Goal: Communication & Community: Answer question/provide support

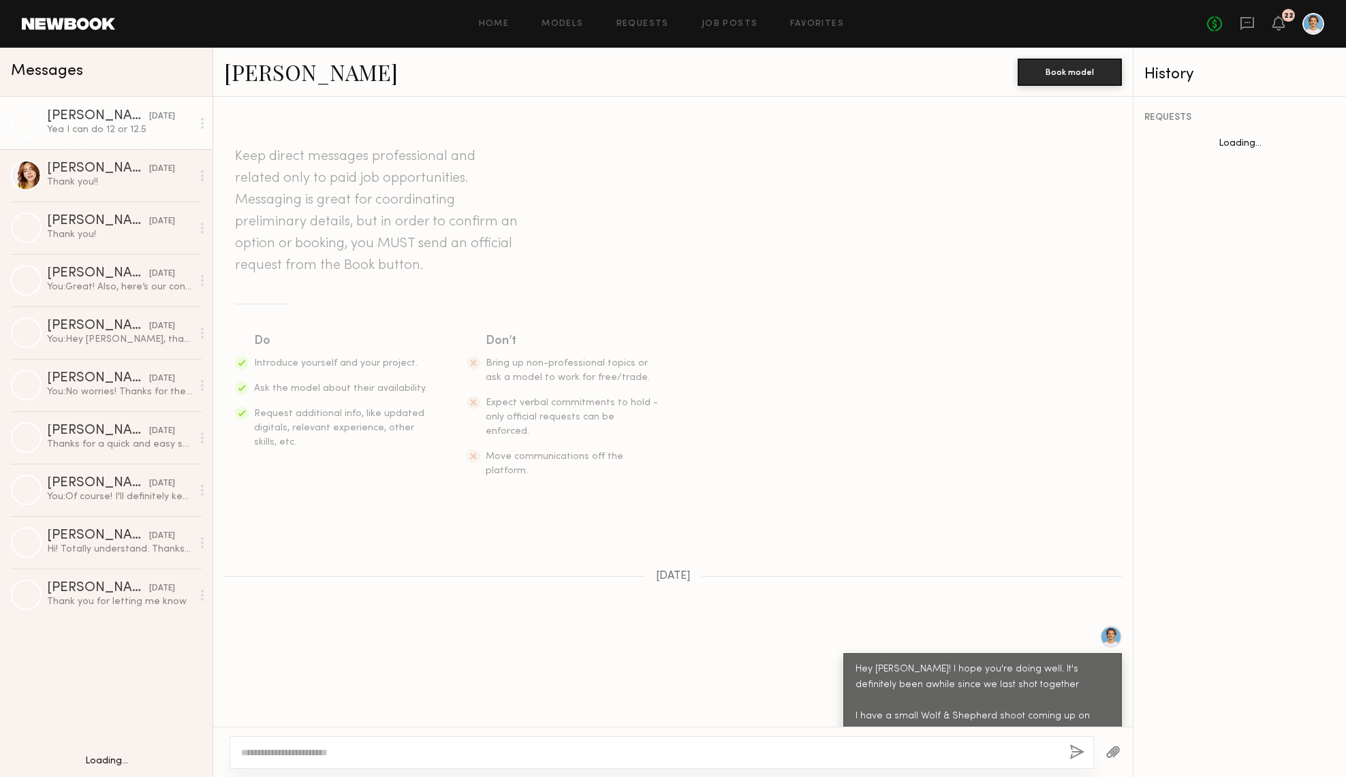
scroll to position [828, 0]
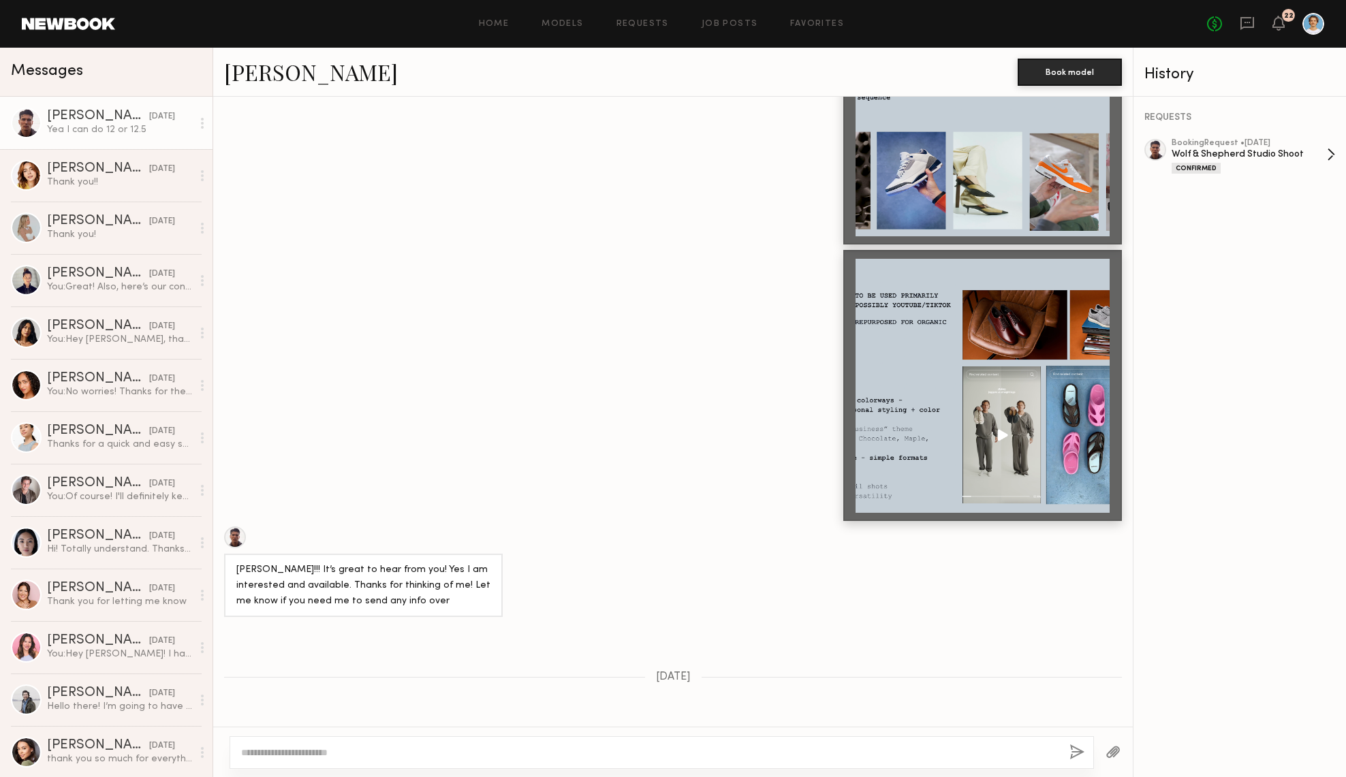
click at [1253, 163] on div "Confirmed" at bounding box center [1249, 168] width 155 height 12
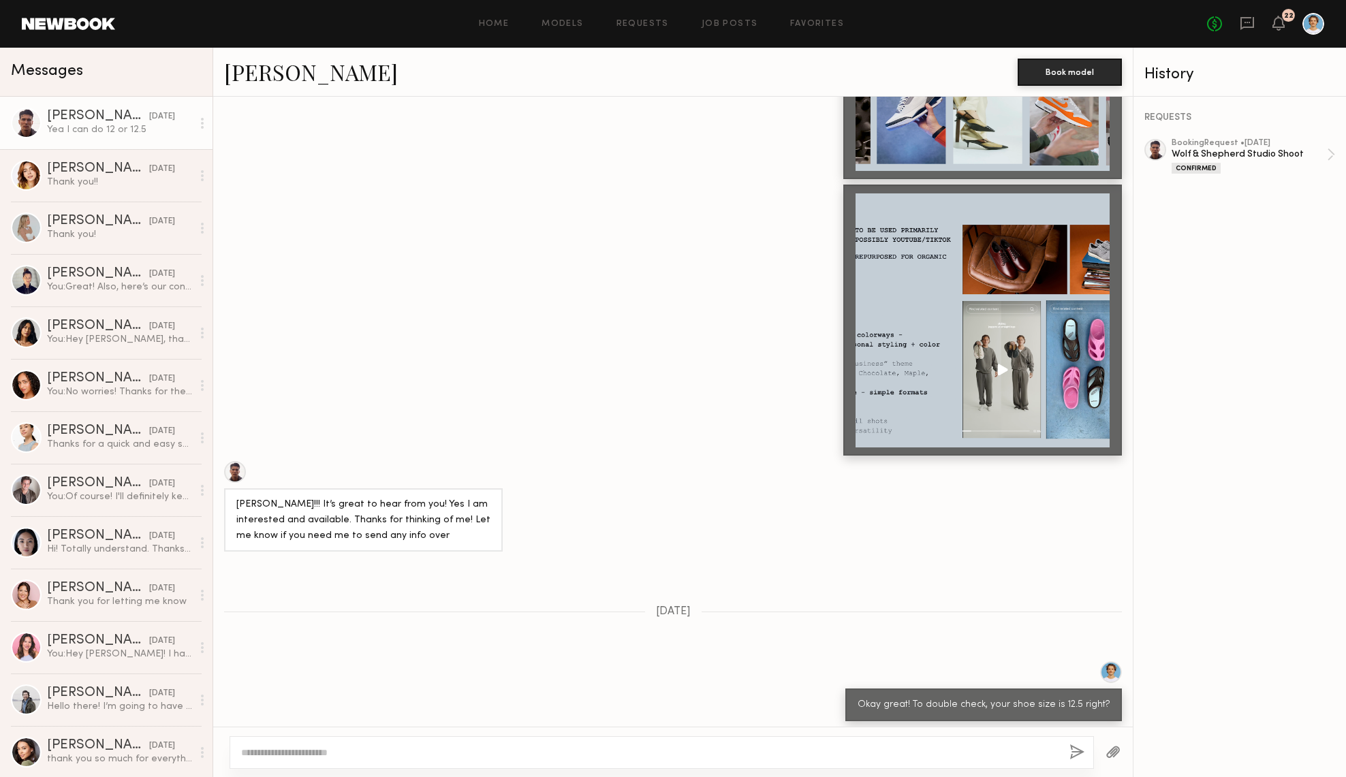
click at [1116, 755] on button "button" at bounding box center [1112, 752] width 15 height 17
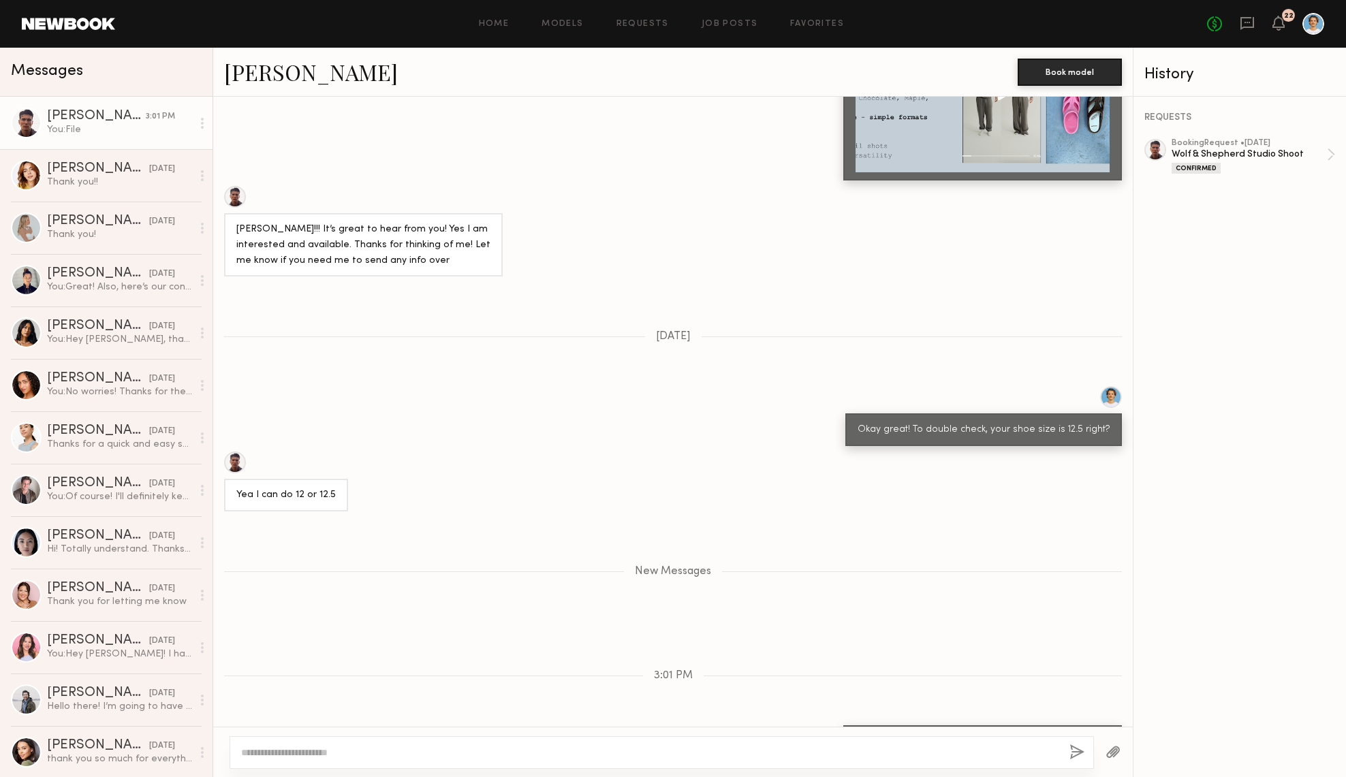
click at [334, 749] on textarea at bounding box center [649, 753] width 817 height 14
type textarea "**********"
click at [1081, 754] on button "button" at bounding box center [1076, 752] width 15 height 17
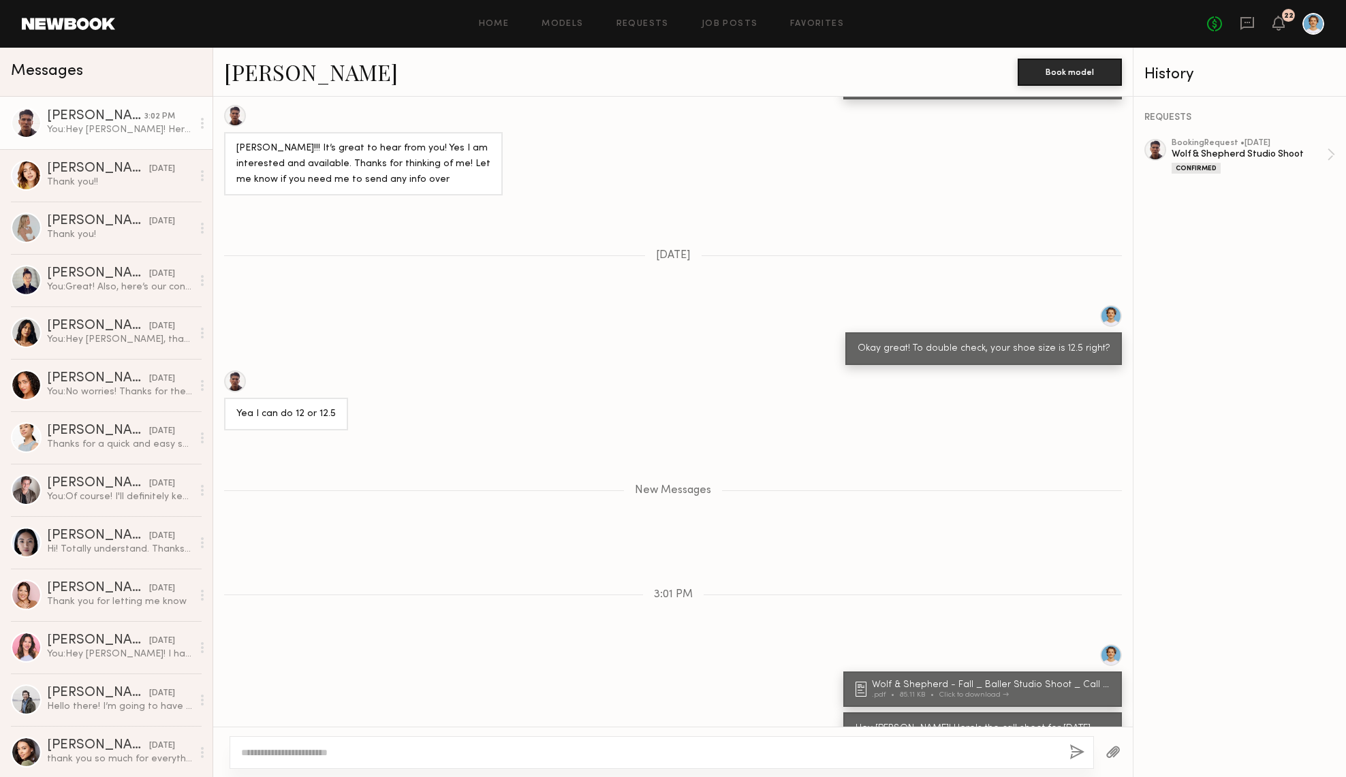
scroll to position [1334, 0]
